Goal: Task Accomplishment & Management: Manage account settings

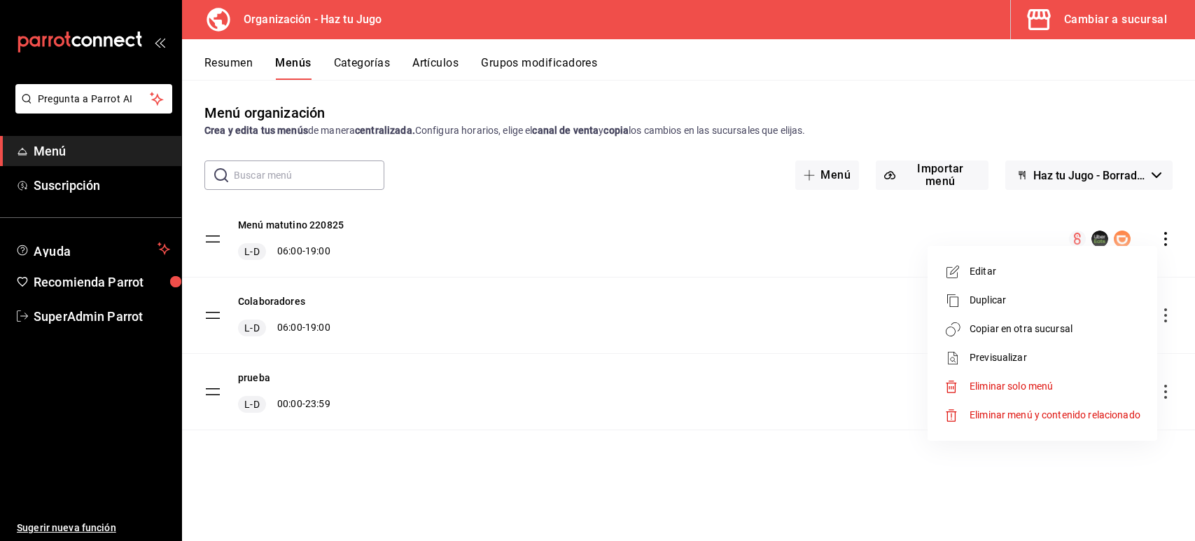
click at [102, 315] on div at bounding box center [597, 270] width 1195 height 541
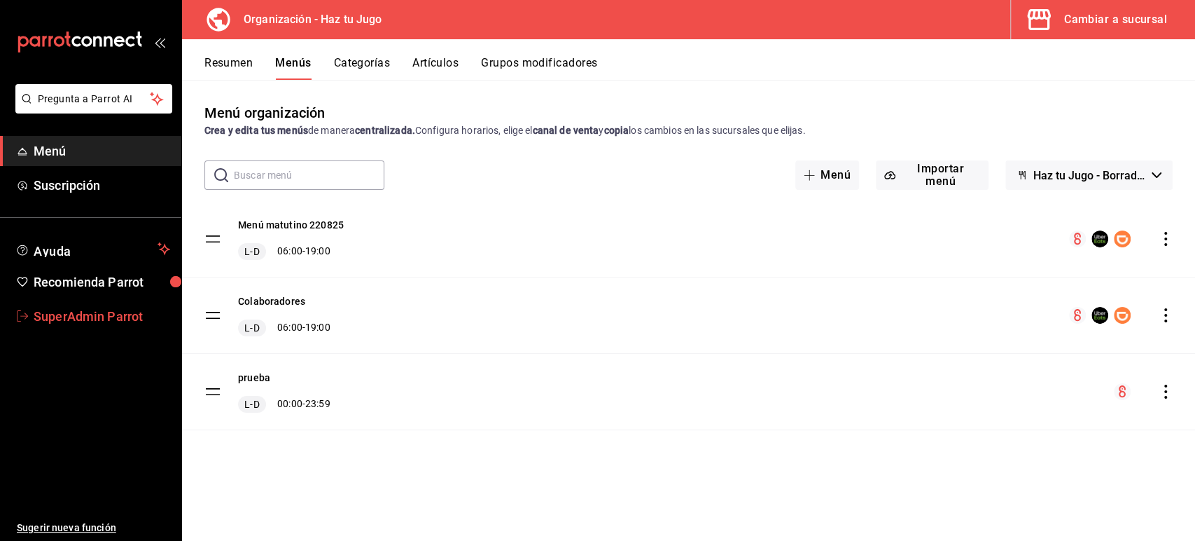
click at [125, 318] on span "SuperAdmin Parrot" at bounding box center [102, 316] width 137 height 19
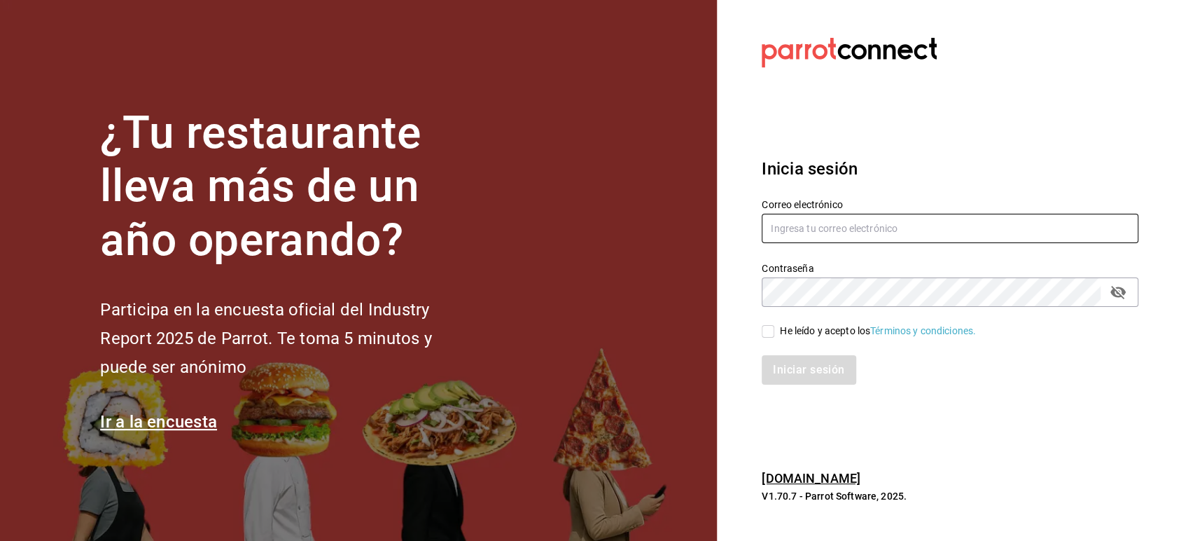
click at [793, 228] on input "text" at bounding box center [950, 228] width 377 height 29
paste input "[EMAIL_ADDRESS][DOMAIN_NAME]"
type input "[EMAIL_ADDRESS][DOMAIN_NAME]"
click at [771, 340] on div "Iniciar sesión" at bounding box center [942, 361] width 394 height 46
click at [770, 333] on input "He leído y acepto los Términos y condiciones." at bounding box center [768, 331] width 13 height 13
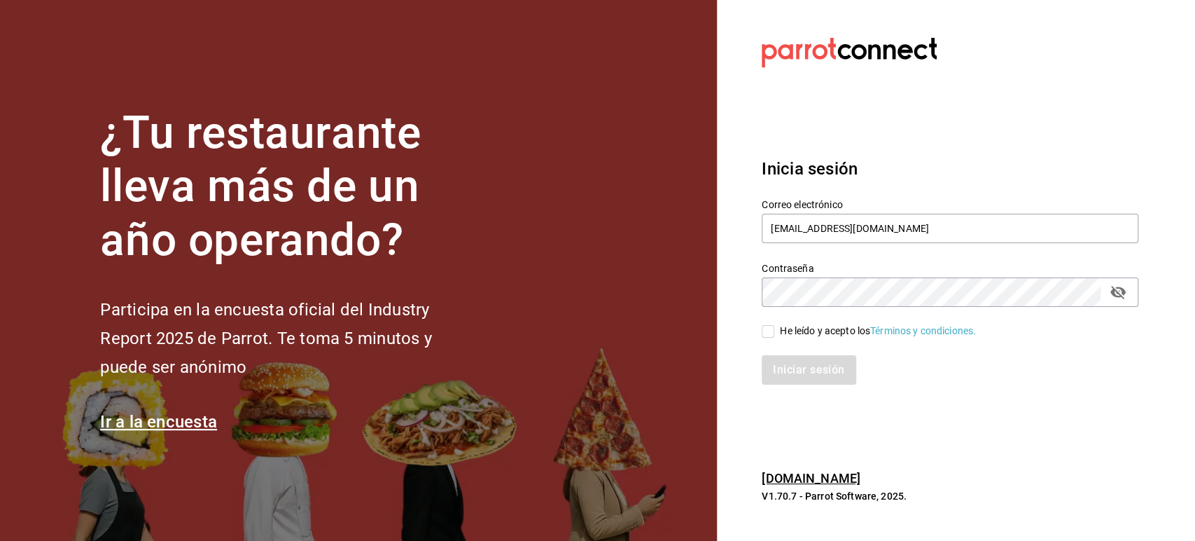
checkbox input "true"
click at [786, 372] on button "Iniciar sesión" at bounding box center [809, 369] width 95 height 29
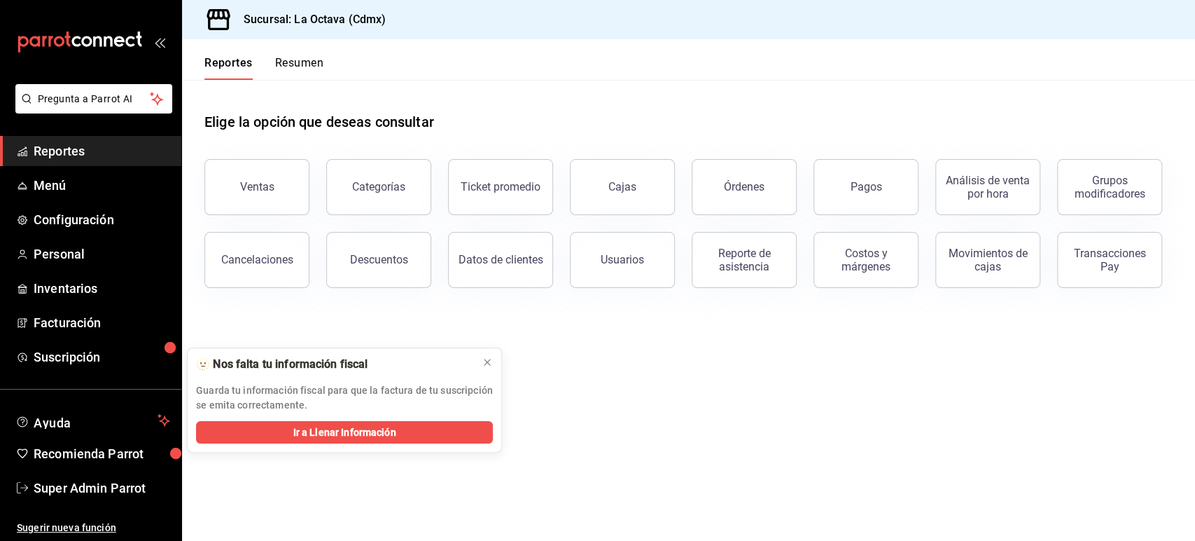
click at [1087, 456] on main "Elige la opción que deseas consultar Ventas Categorías Ticket promedio Cajas Ór…" at bounding box center [688, 310] width 1013 height 461
click at [62, 251] on span "Personal" at bounding box center [102, 253] width 137 height 19
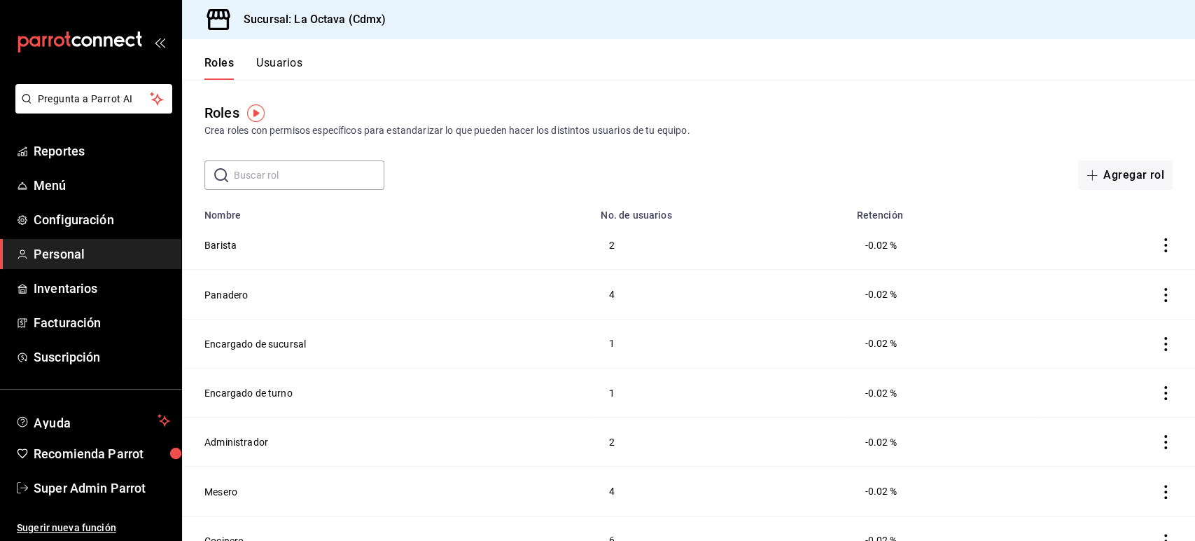
click at [485, 360] on td "Encargado de sucursal" at bounding box center [387, 343] width 410 height 49
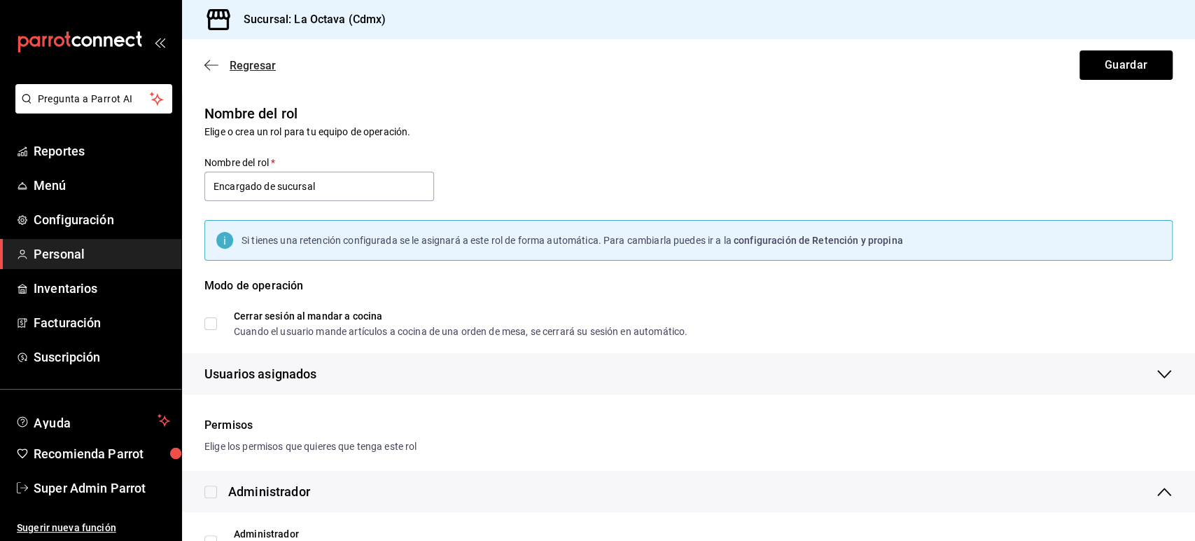
click at [211, 67] on icon "button" at bounding box center [211, 65] width 14 height 13
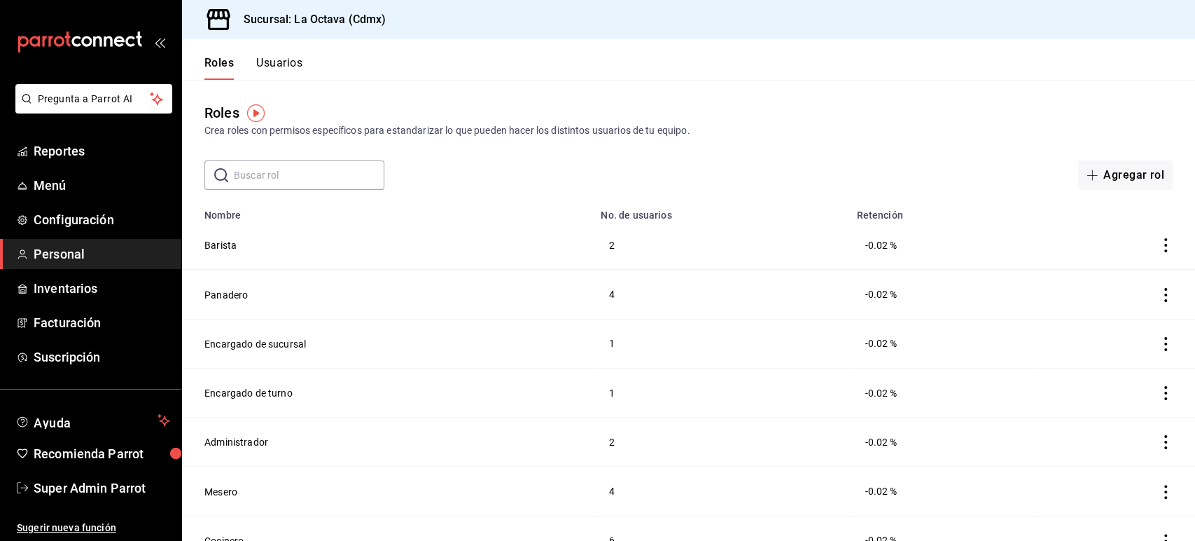
click at [294, 67] on button "Usuarios" at bounding box center [279, 68] width 46 height 24
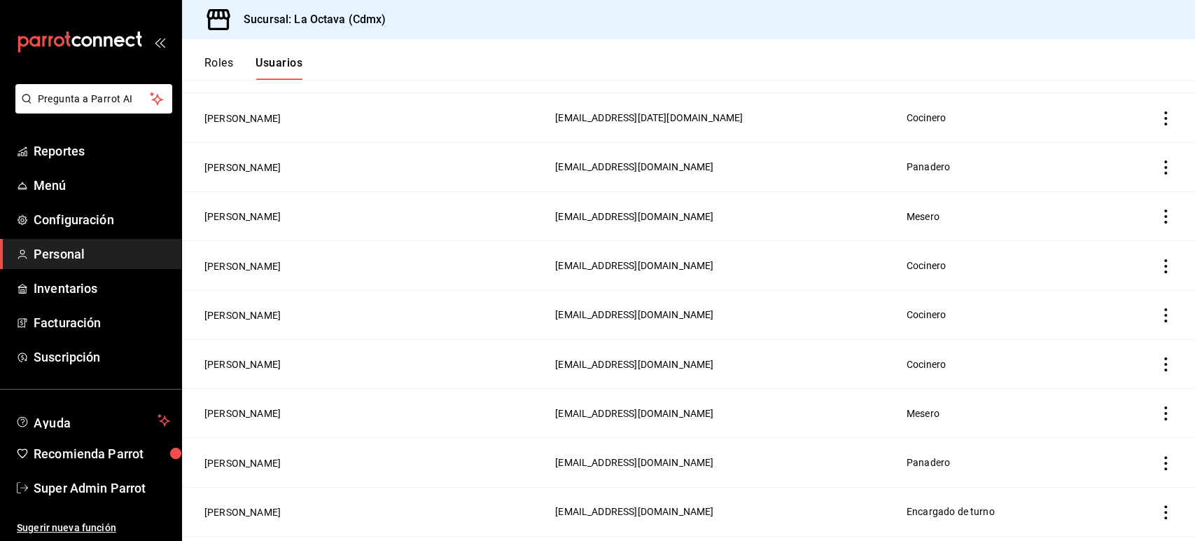
scroll to position [651, 0]
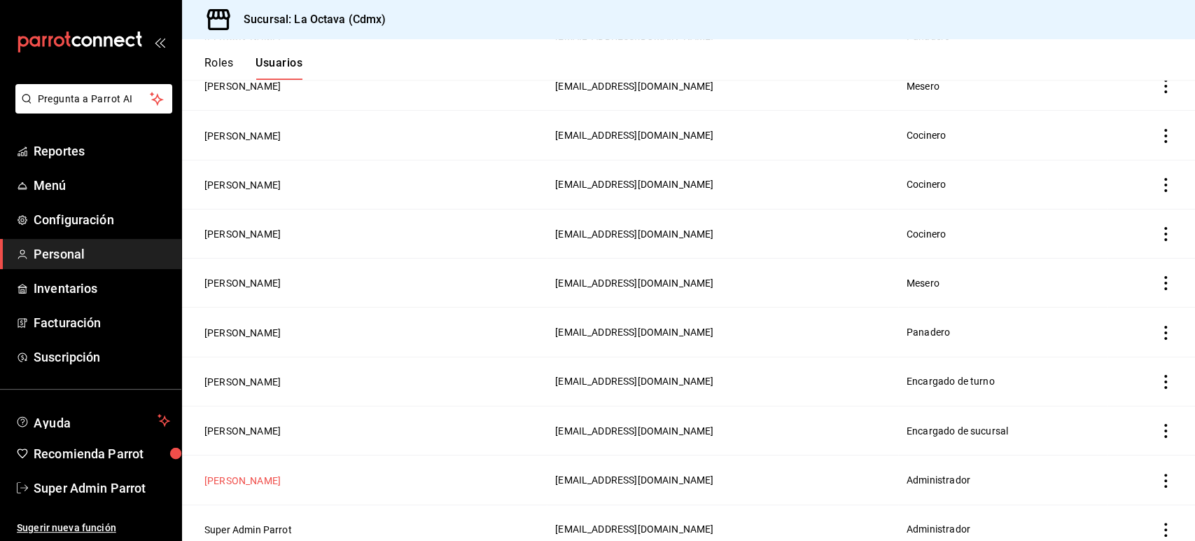
click at [260, 473] on button "[PERSON_NAME]" at bounding box center [242, 480] width 76 height 14
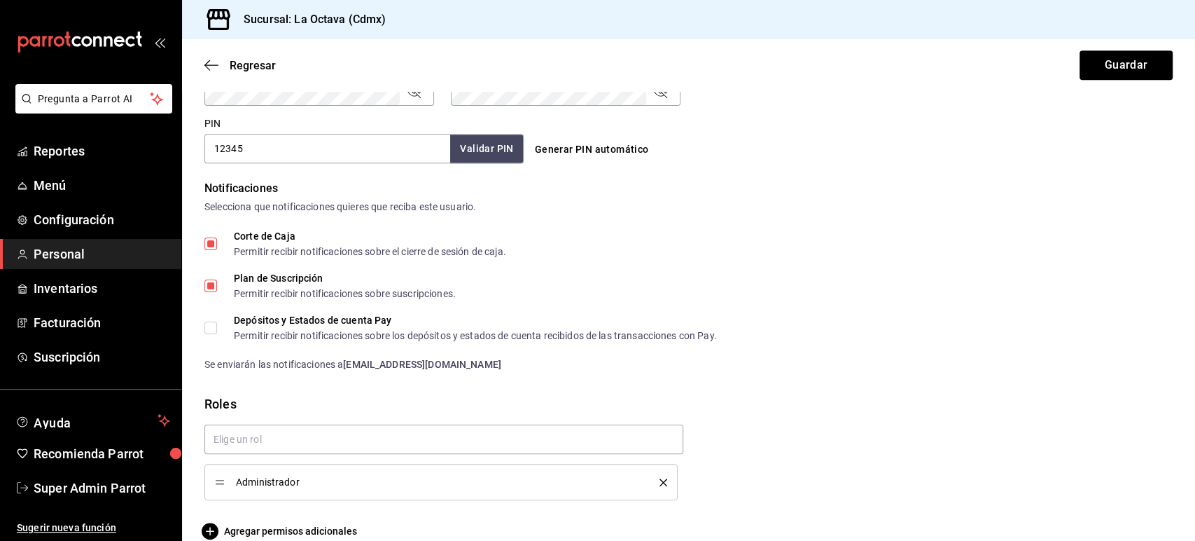
scroll to position [655, 0]
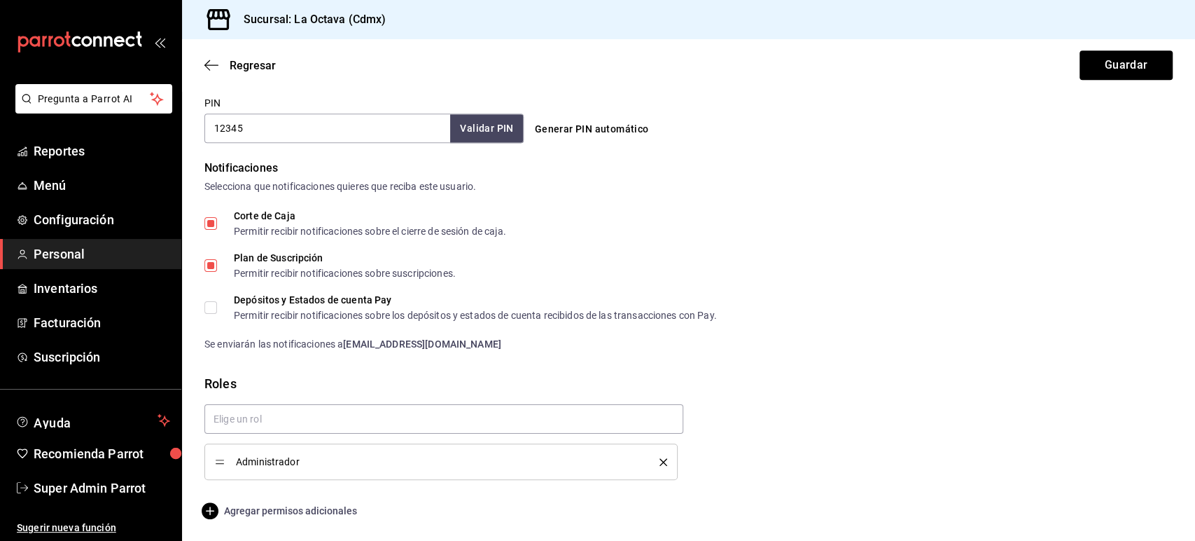
click at [297, 510] on span "Agregar permisos adicionales" at bounding box center [280, 510] width 153 height 17
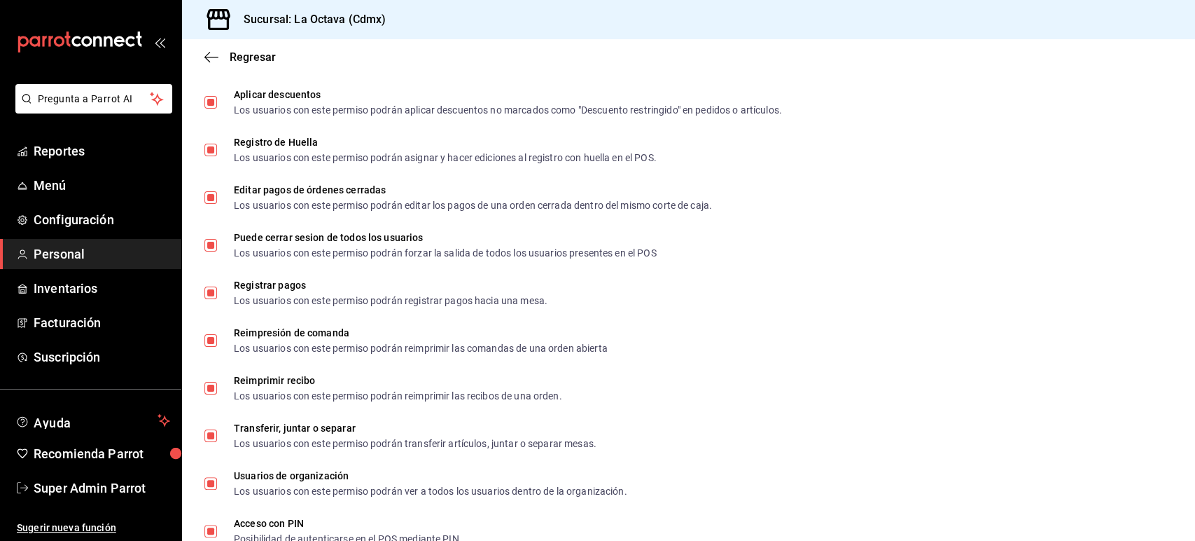
scroll to position [2106, 0]
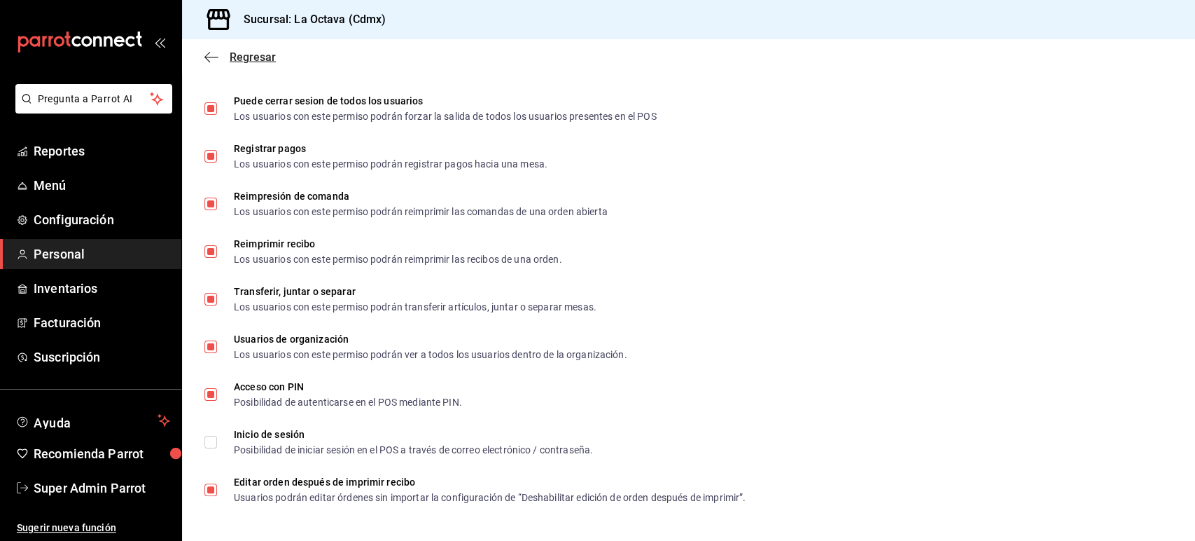
click at [209, 50] on span "Regresar" at bounding box center [239, 56] width 71 height 13
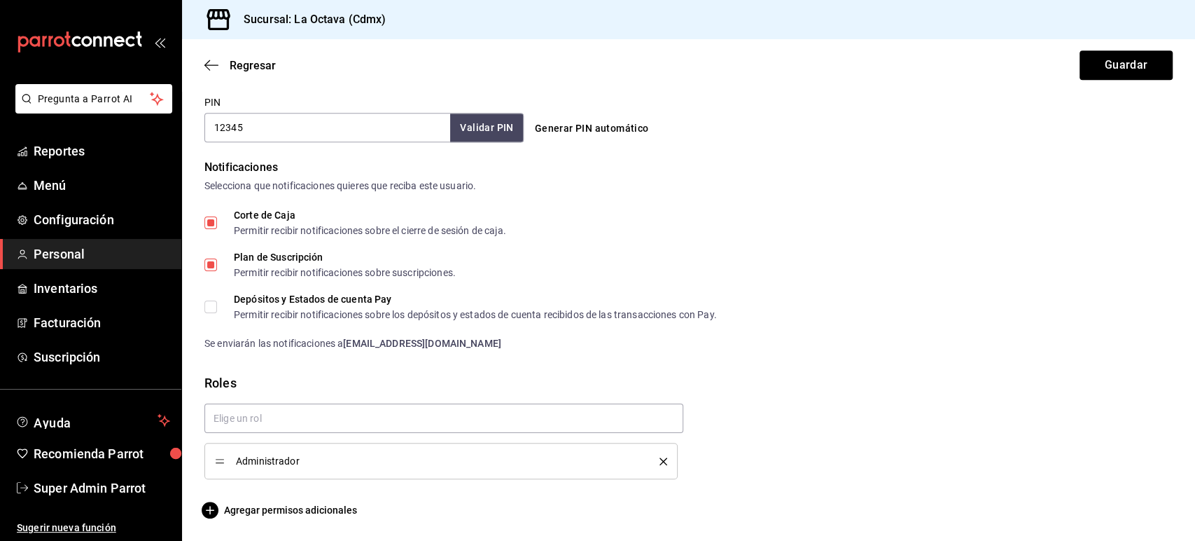
scroll to position [655, 0]
click at [214, 68] on icon "button" at bounding box center [211, 65] width 14 height 13
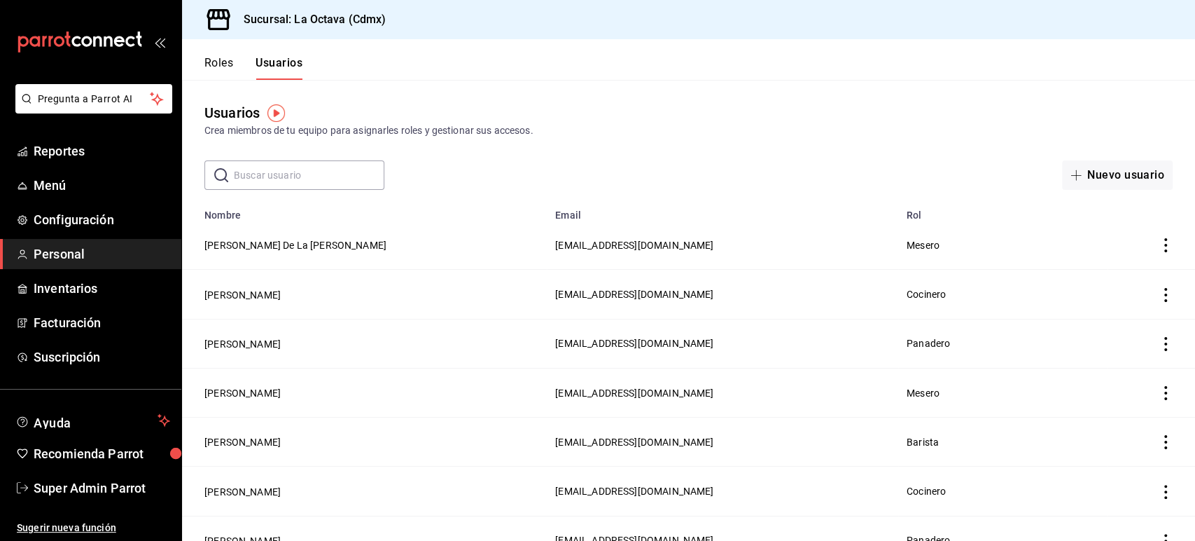
click at [228, 68] on button "Roles" at bounding box center [218, 68] width 29 height 24
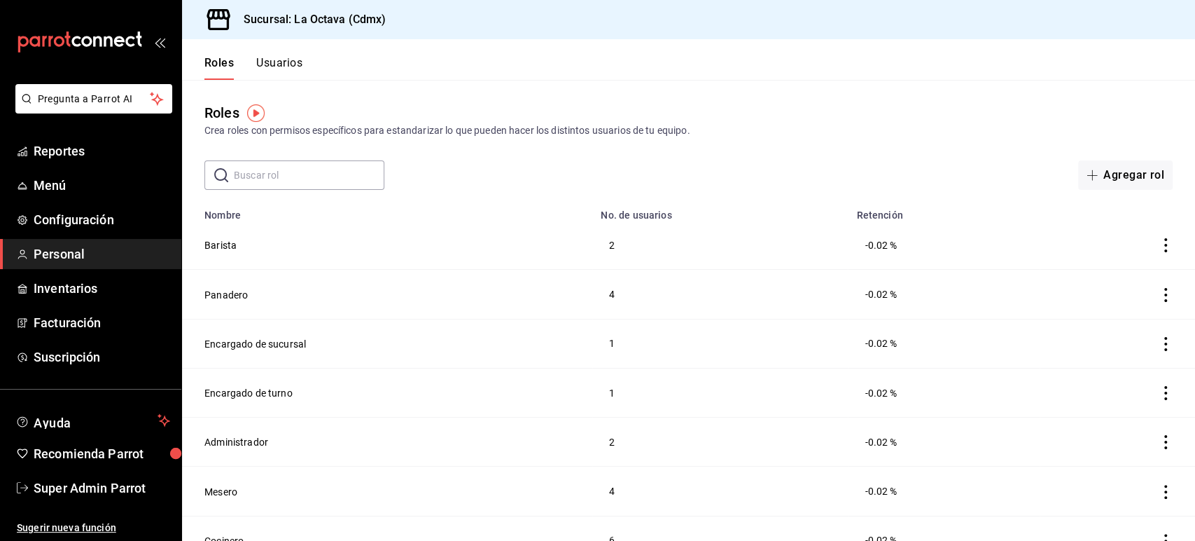
scroll to position [20, 0]
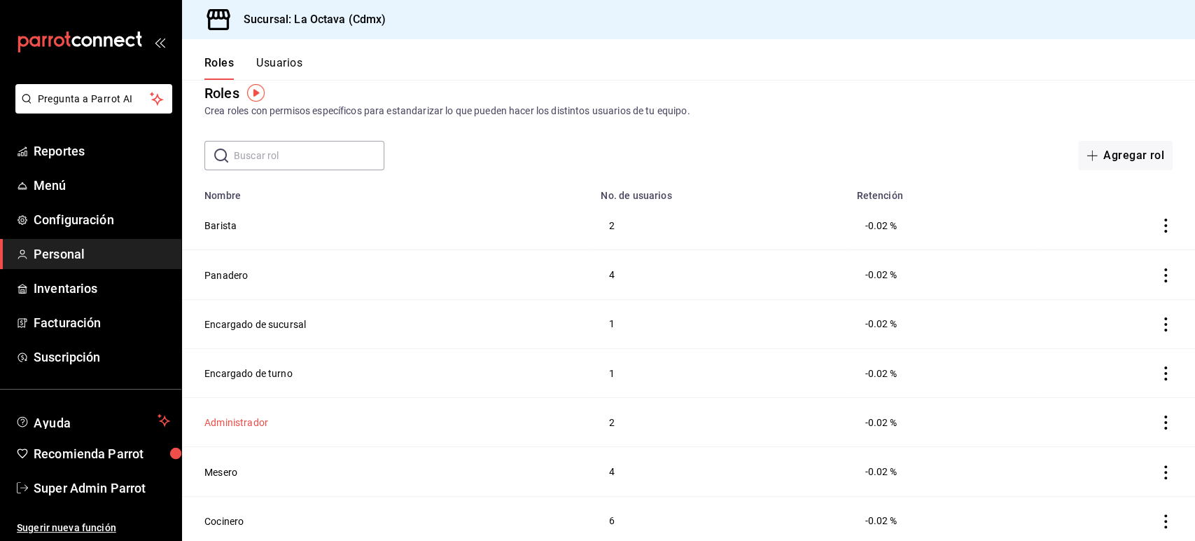
click at [230, 419] on button "Administrador" at bounding box center [236, 422] width 64 height 14
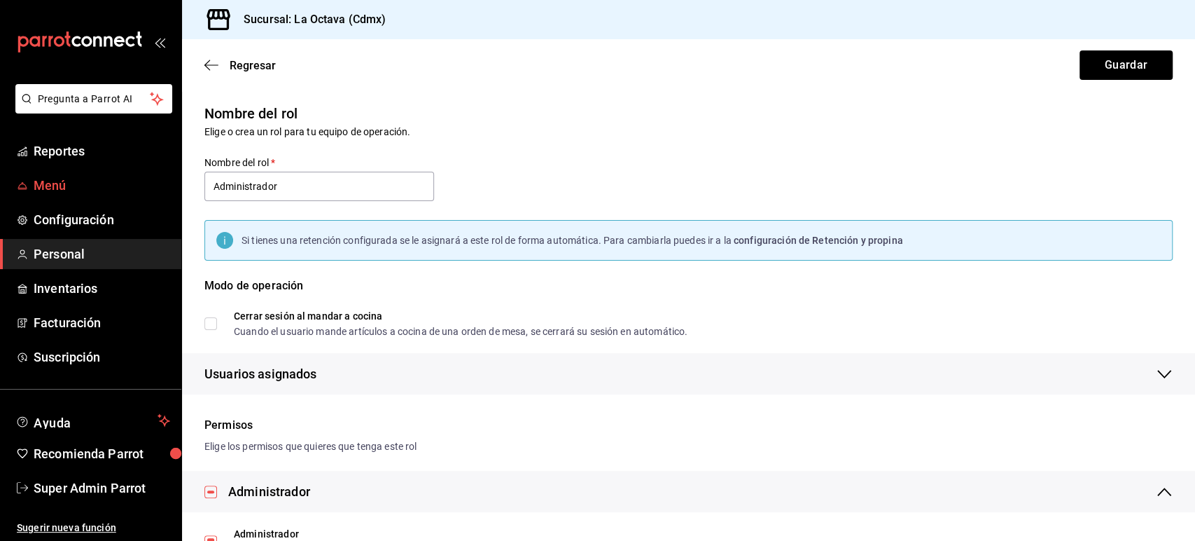
click at [55, 177] on span "Menú" at bounding box center [102, 185] width 137 height 19
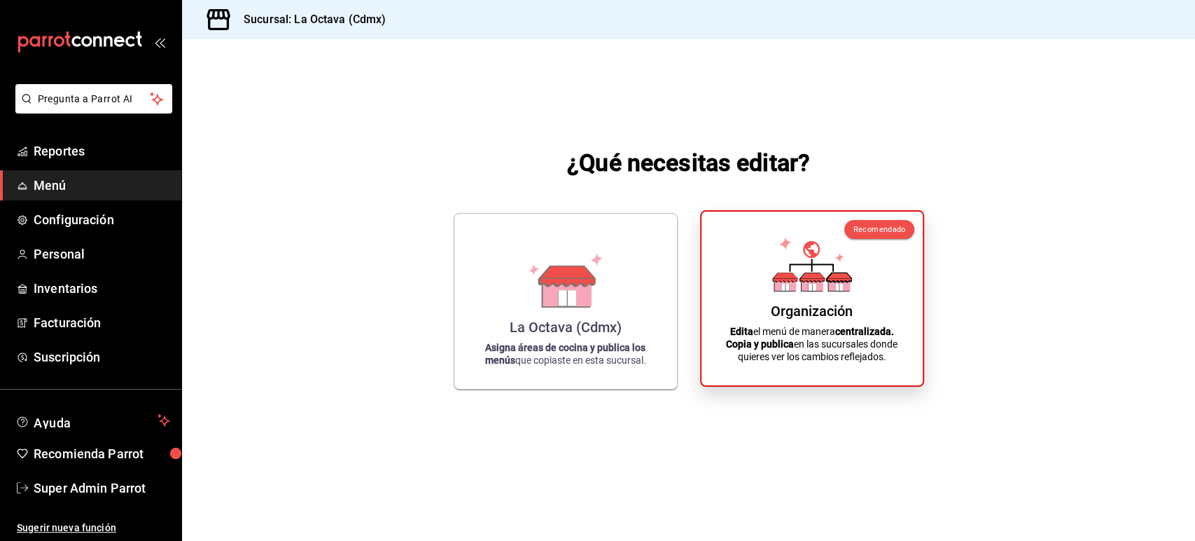
click at [781, 312] on div "Organización" at bounding box center [812, 310] width 82 height 17
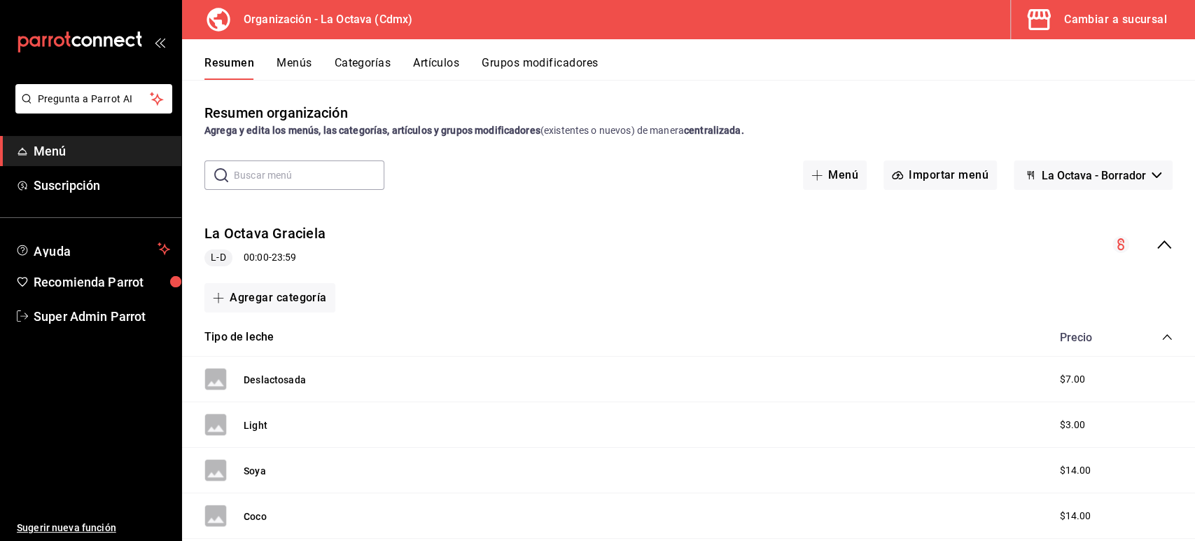
click at [1094, 15] on div "Cambiar a sucursal" at bounding box center [1115, 20] width 103 height 20
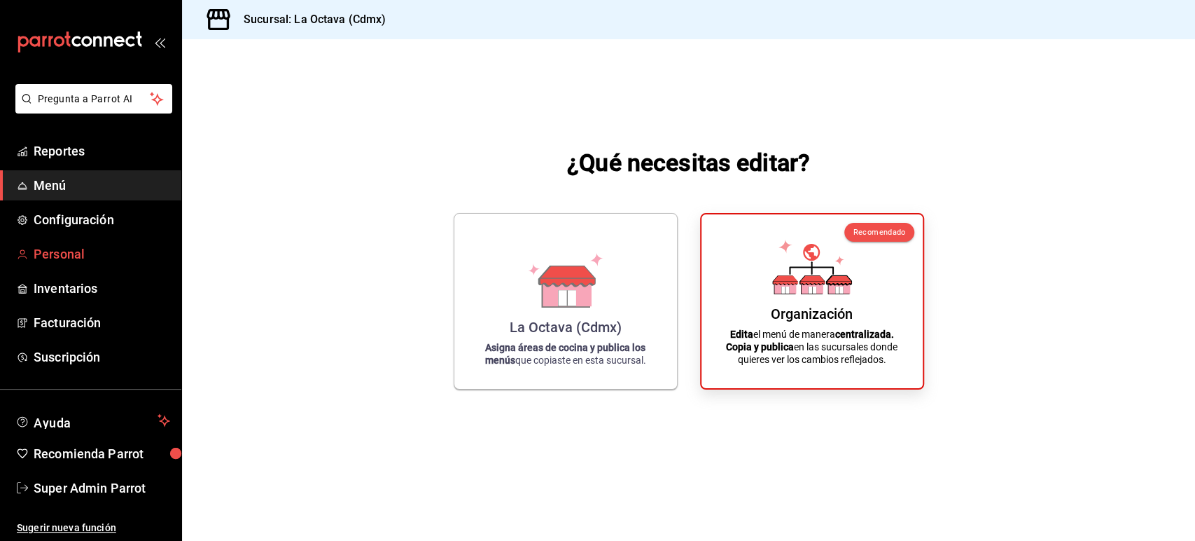
click at [68, 253] on span "Personal" at bounding box center [102, 253] width 137 height 19
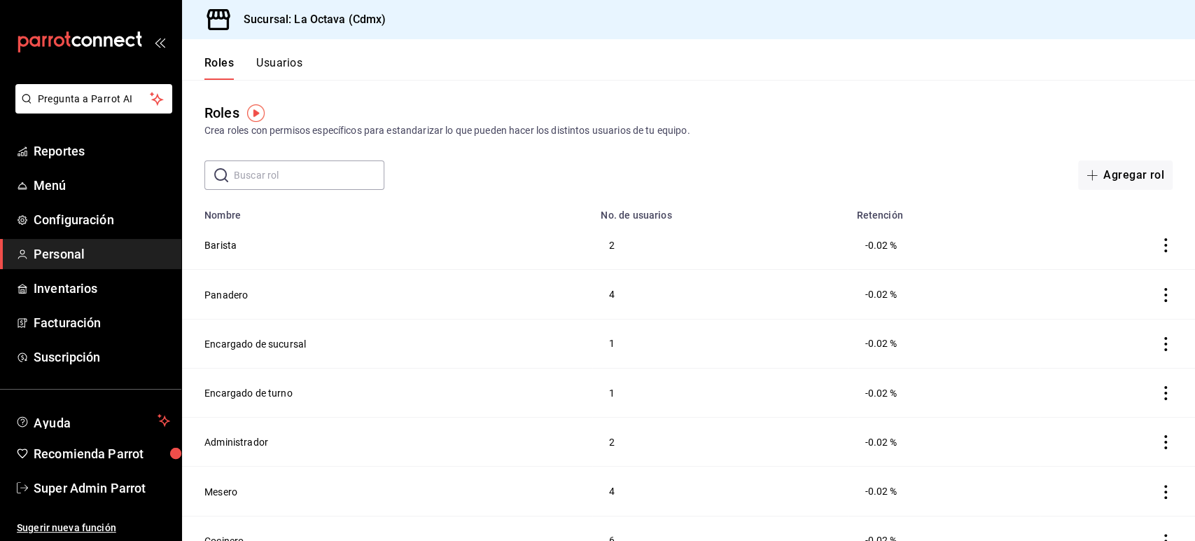
click at [290, 66] on button "Usuarios" at bounding box center [279, 68] width 46 height 24
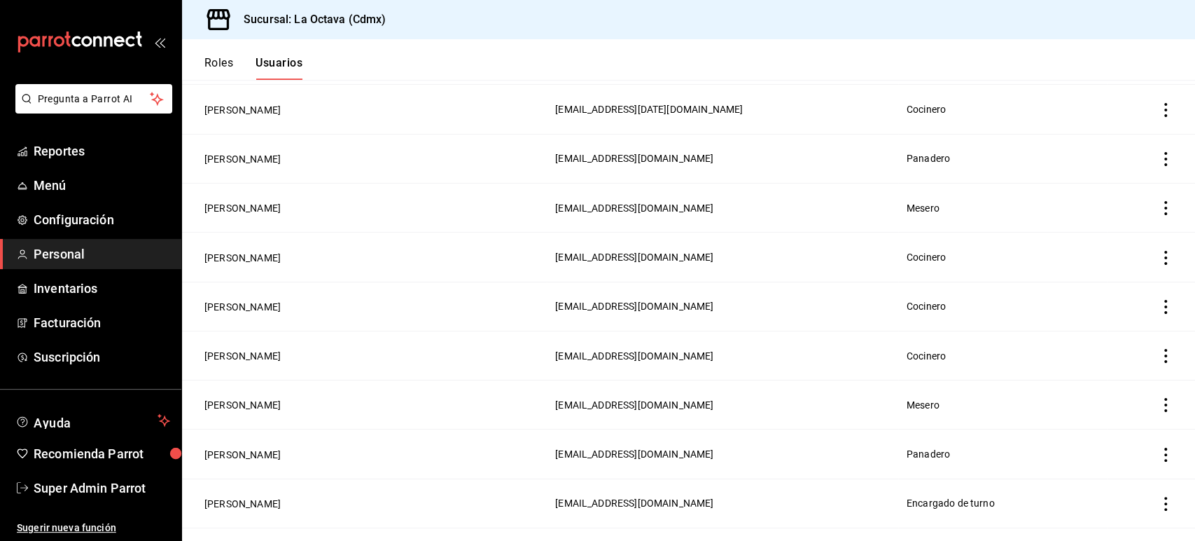
scroll to position [651, 0]
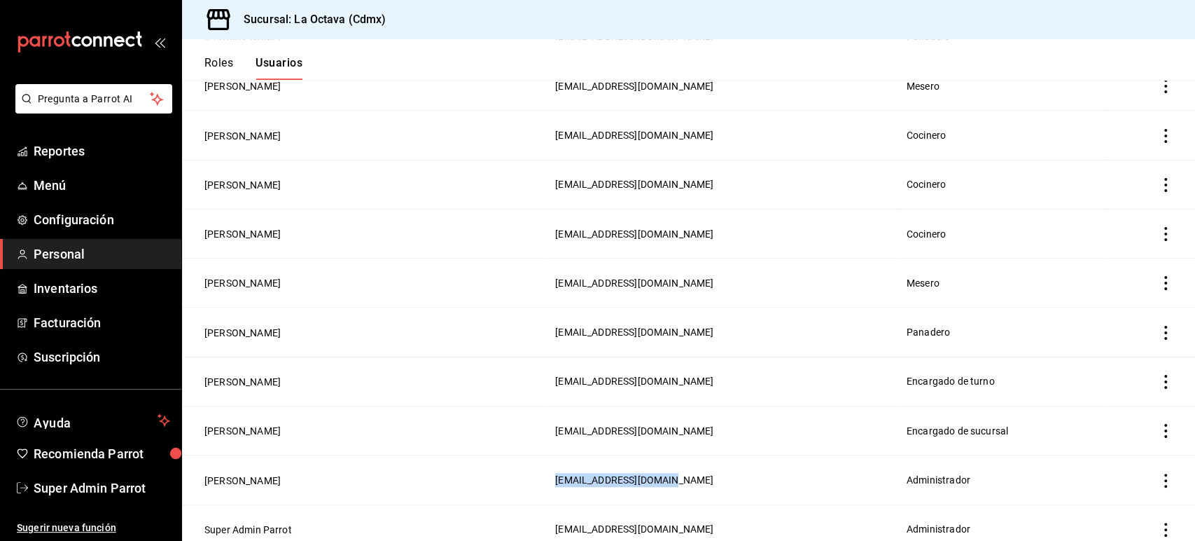
drag, startPoint x: 553, startPoint y: 464, endPoint x: 408, endPoint y: 478, distance: 145.5
click at [547, 478] on td "[EMAIL_ADDRESS][DOMAIN_NAME]" at bounding box center [722, 479] width 351 height 49
copy span "[EMAIL_ADDRESS][DOMAIN_NAME]"
